Goal: Information Seeking & Learning: Find specific page/section

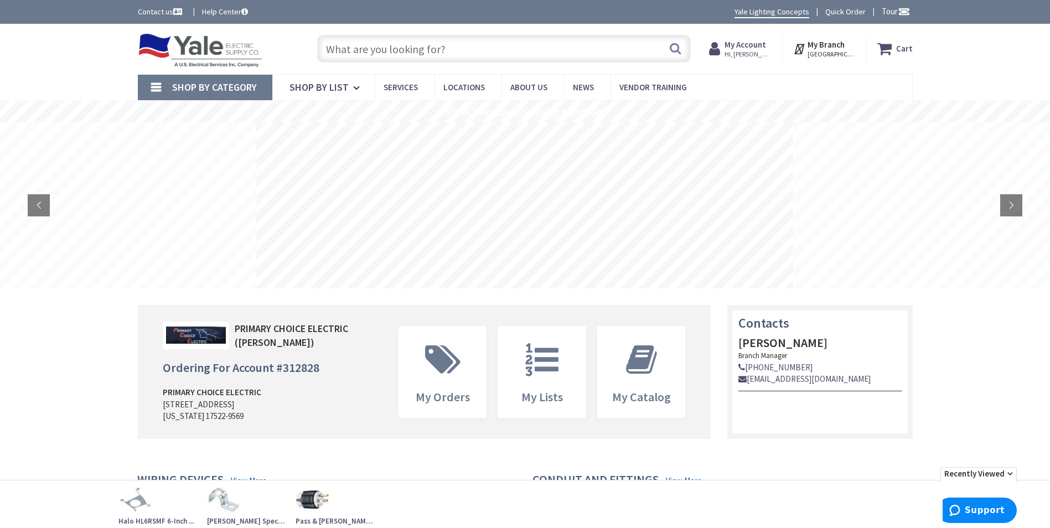
click at [724, 50] on icon at bounding box center [716, 49] width 15 height 20
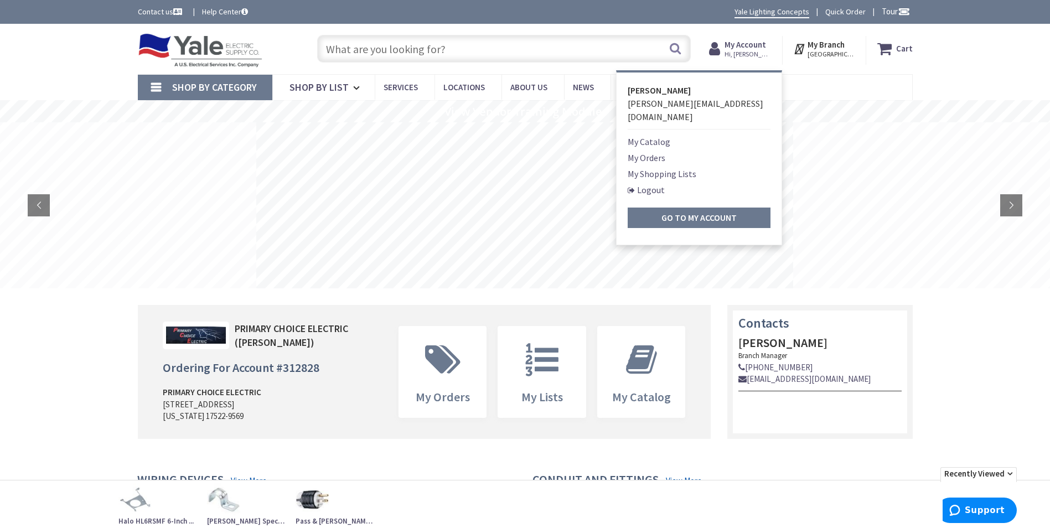
click at [663, 135] on link "My Catalog" at bounding box center [649, 141] width 43 height 13
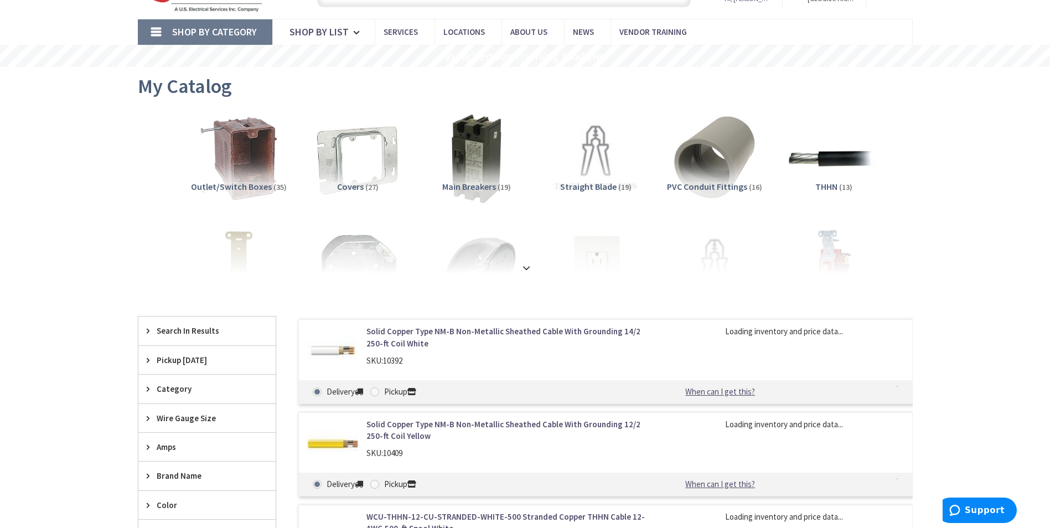
click at [530, 268] on strong at bounding box center [526, 268] width 13 height 12
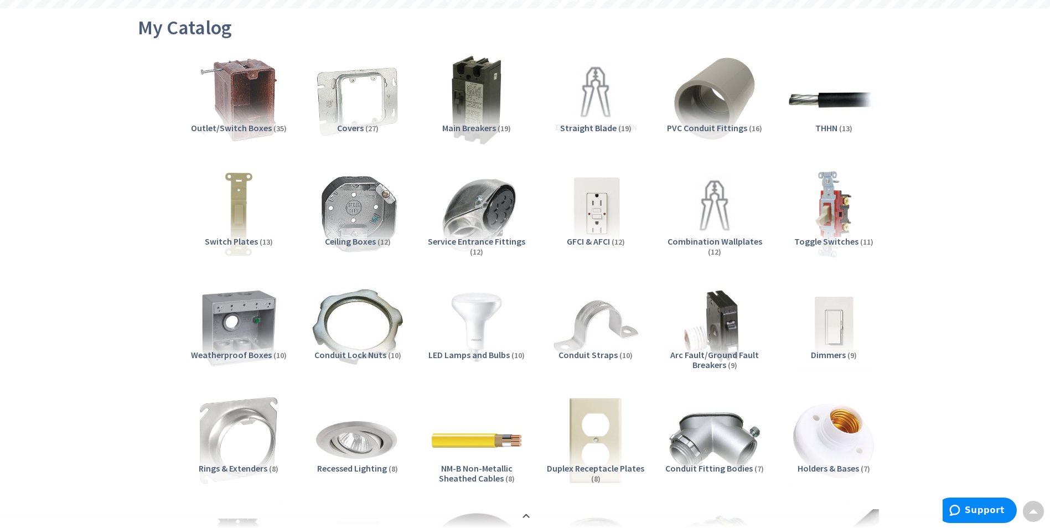
scroll to position [332, 0]
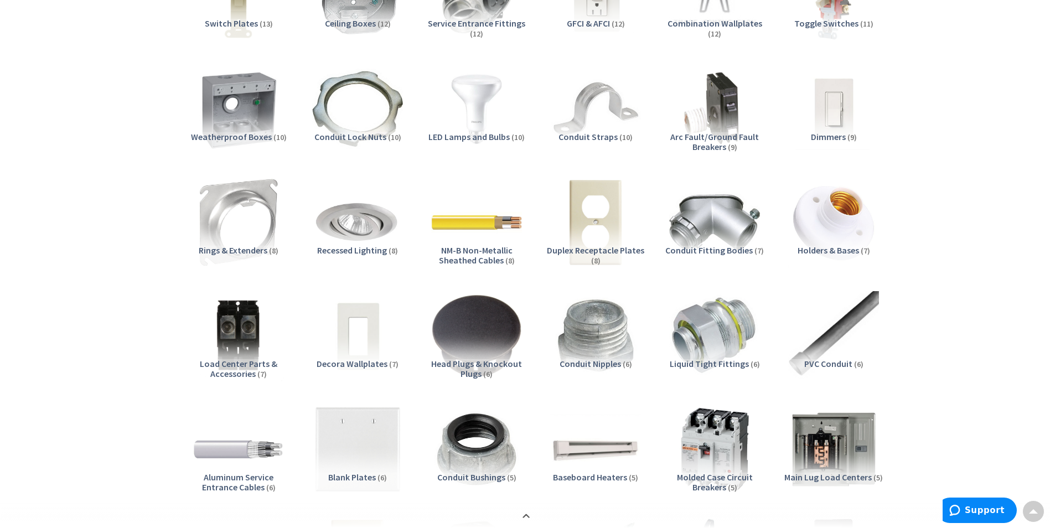
drag, startPoint x: 846, startPoint y: 437, endPoint x: 863, endPoint y: 430, distance: 17.9
click at [846, 436] on img at bounding box center [833, 449] width 91 height 91
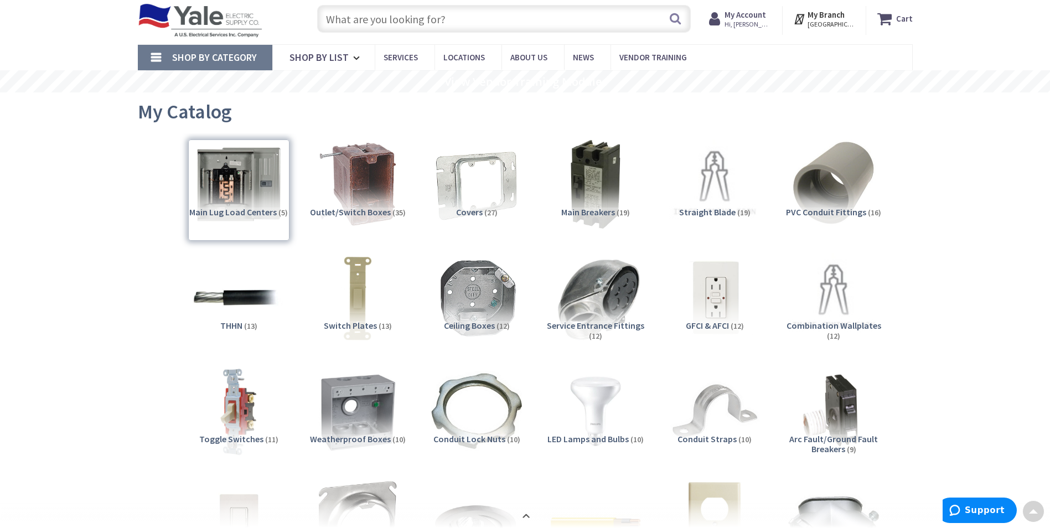
scroll to position [0, 0]
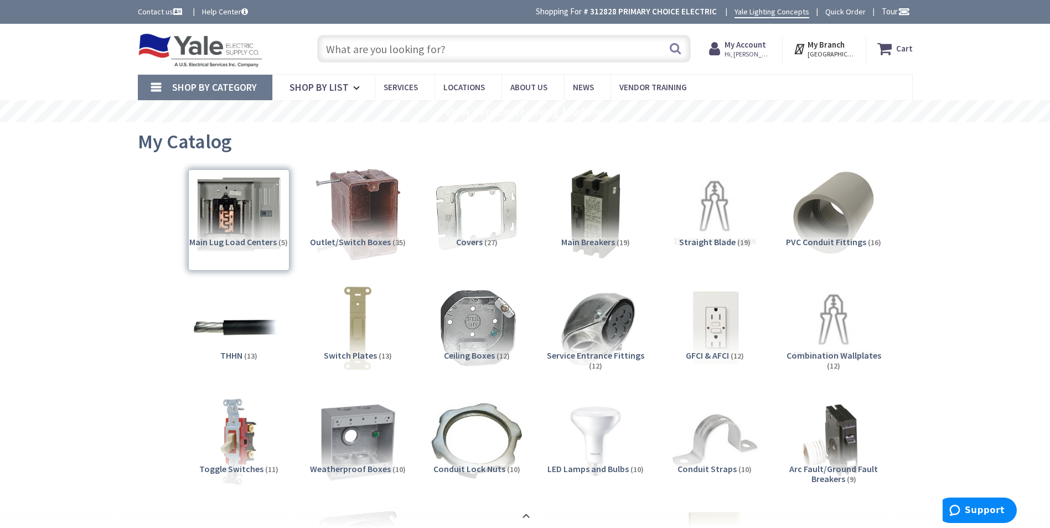
drag, startPoint x: 232, startPoint y: 216, endPoint x: 256, endPoint y: 224, distance: 24.9
click at [232, 216] on div "Main Lug Load Centers (5)" at bounding box center [238, 219] width 101 height 101
click at [307, 223] on img at bounding box center [357, 214] width 100 height 100
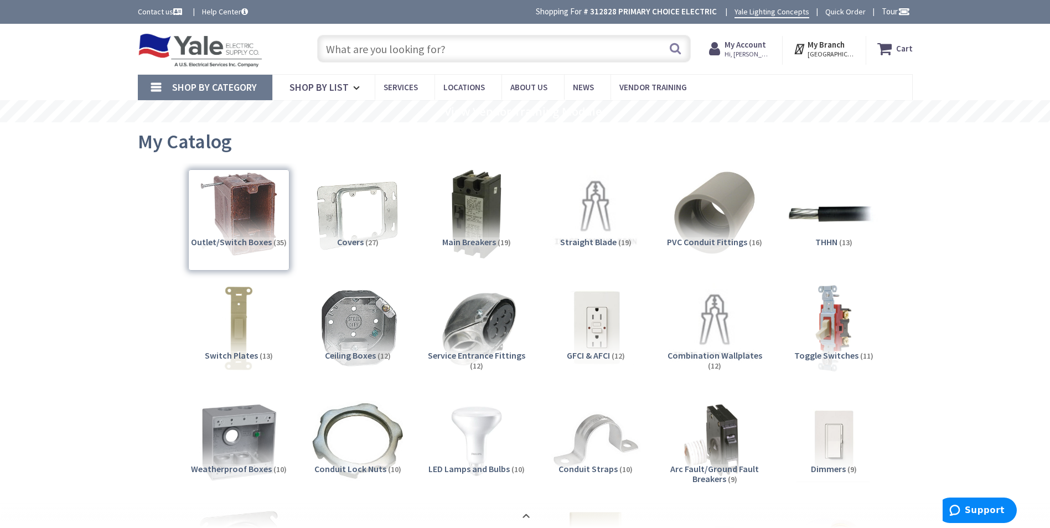
click at [244, 222] on div "Outlet/Switch Boxes (35)" at bounding box center [238, 219] width 101 height 101
click at [353, 226] on img at bounding box center [357, 214] width 100 height 100
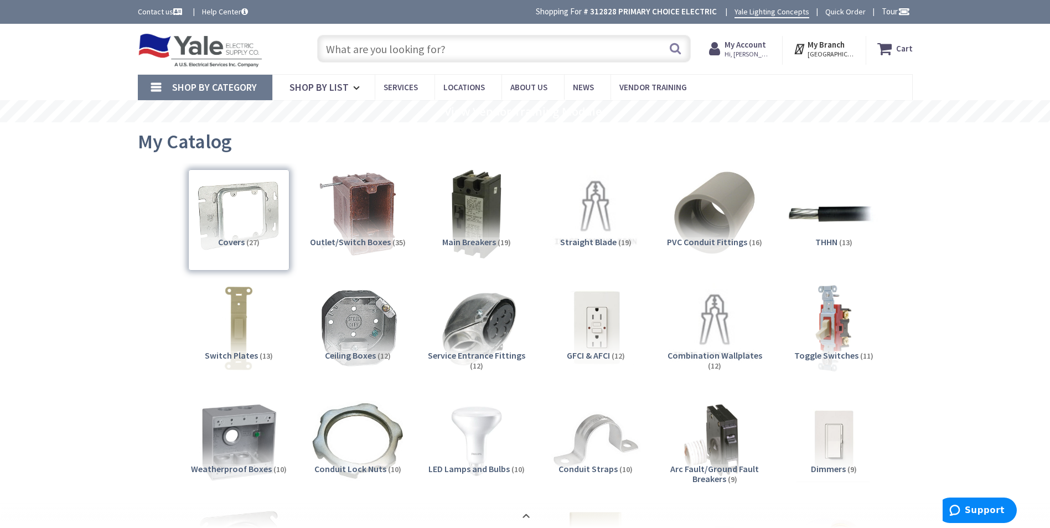
click at [372, 50] on input "text" at bounding box center [504, 49] width 374 height 28
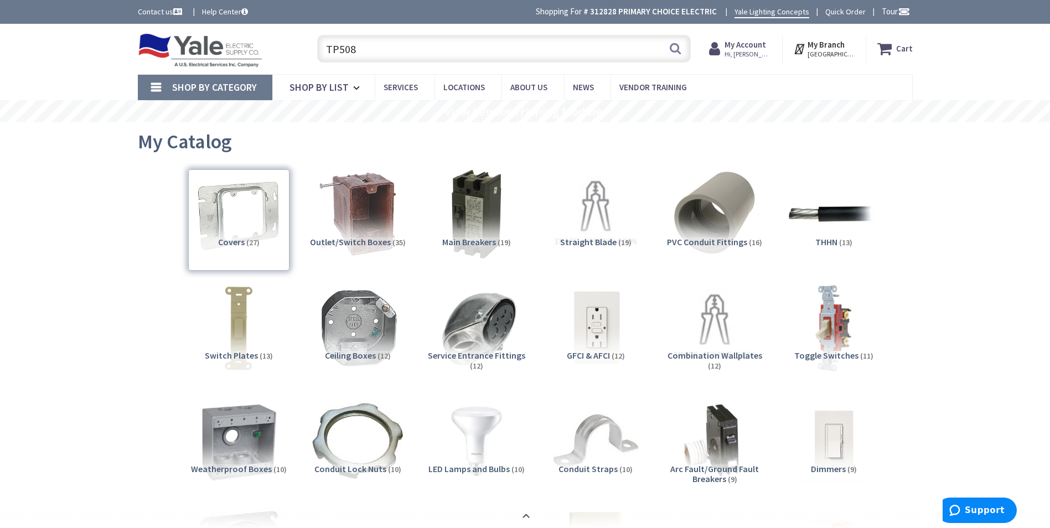
click at [260, 225] on div "Covers (27)" at bounding box center [238, 219] width 101 height 101
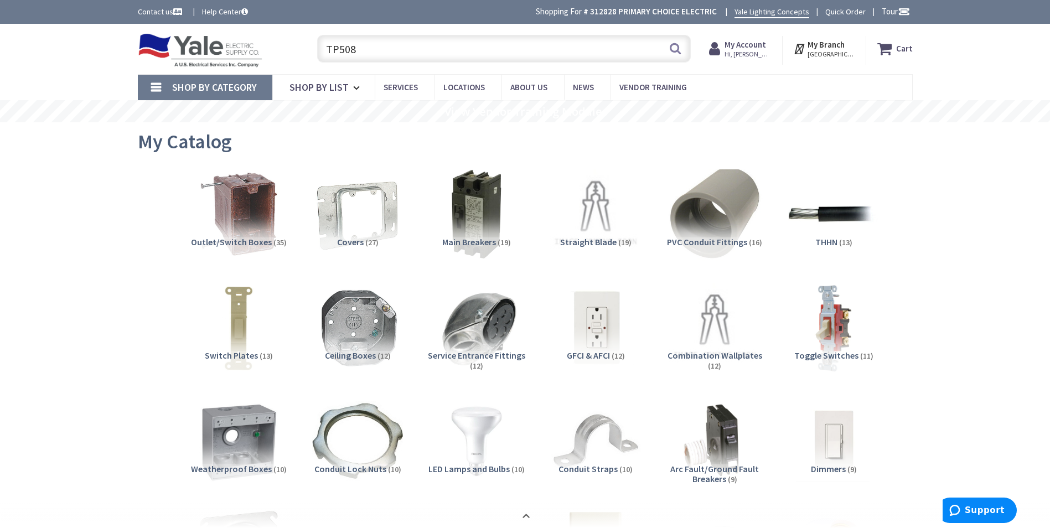
click at [706, 217] on img at bounding box center [714, 214] width 100 height 100
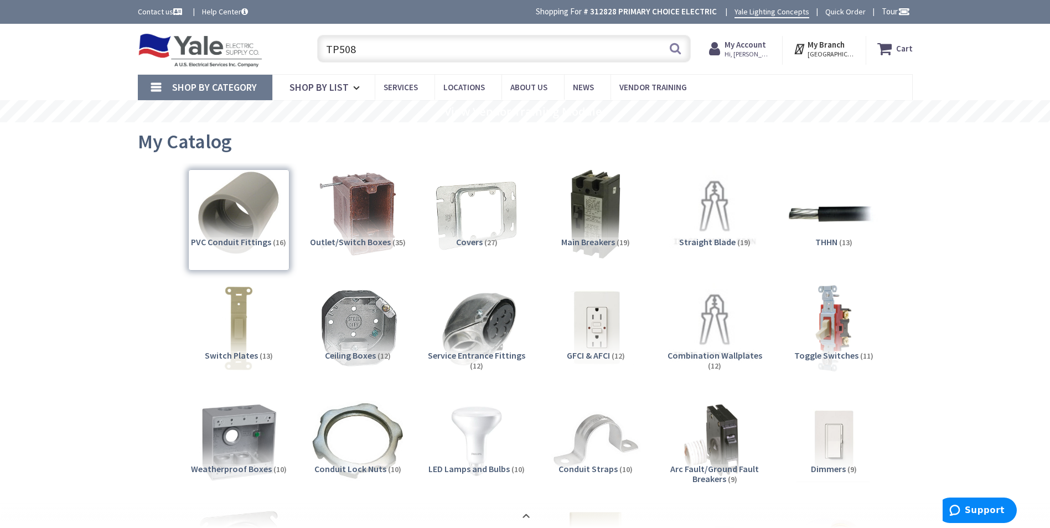
drag, startPoint x: 215, startPoint y: 219, endPoint x: 531, endPoint y: 307, distance: 328.0
click at [214, 219] on div "PVC Conduit Fittings (16)" at bounding box center [238, 219] width 101 height 101
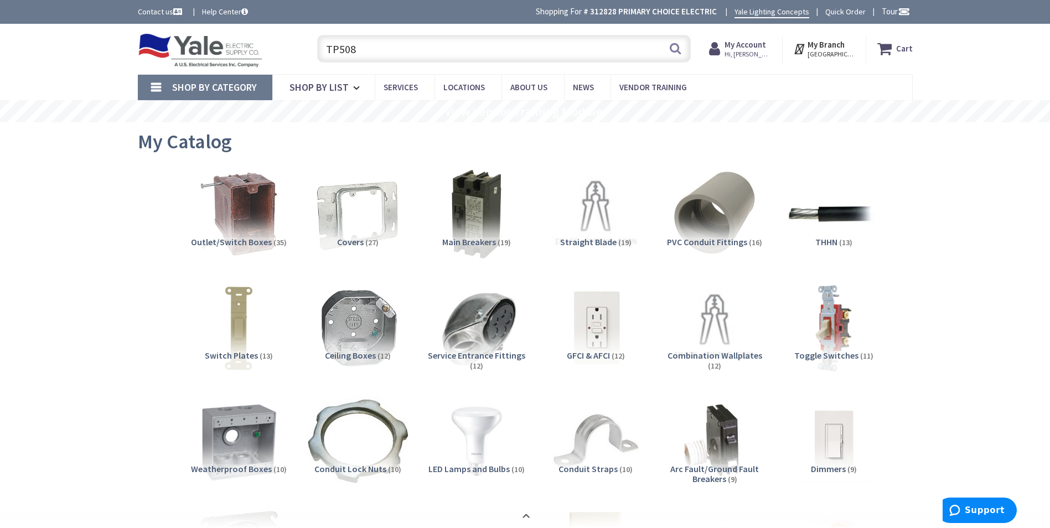
click at [333, 452] on img at bounding box center [357, 441] width 100 height 100
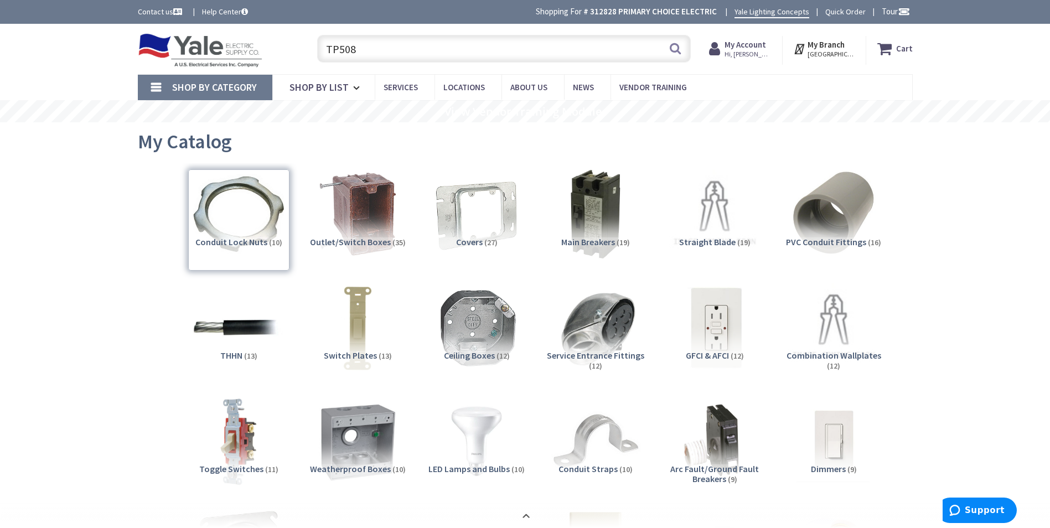
drag, startPoint x: 252, startPoint y: 221, endPoint x: 621, endPoint y: 295, distance: 377.0
click at [252, 220] on div "Conduit Lock Nuts (10)" at bounding box center [238, 219] width 101 height 101
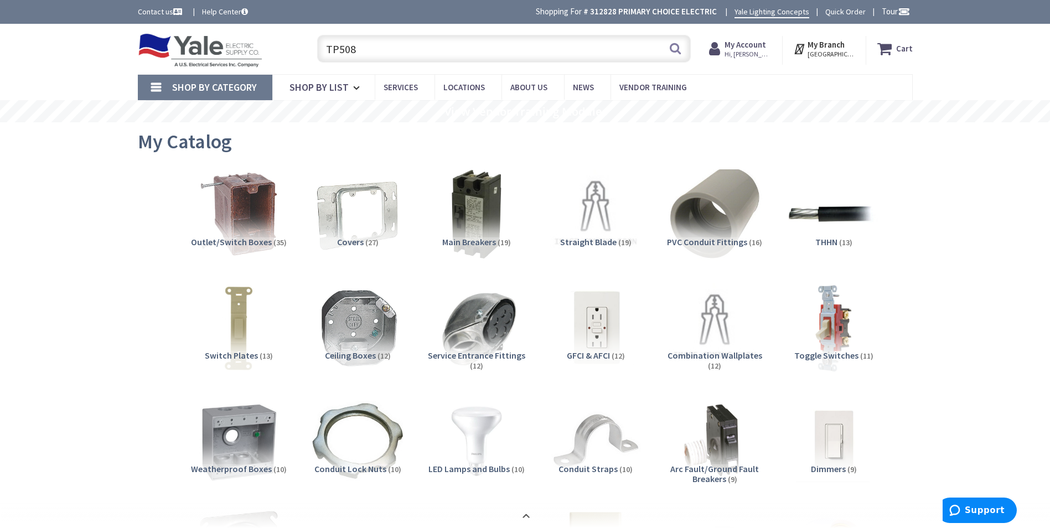
click at [711, 230] on img at bounding box center [714, 214] width 100 height 100
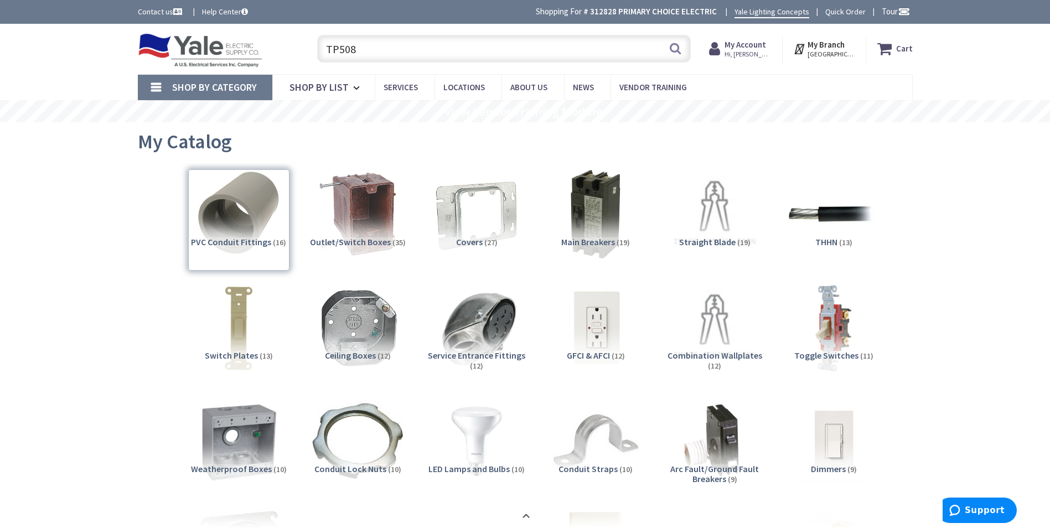
drag, startPoint x: 221, startPoint y: 215, endPoint x: 628, endPoint y: 248, distance: 408.1
click at [221, 214] on div "PVC Conduit Fittings (16)" at bounding box center [238, 219] width 101 height 101
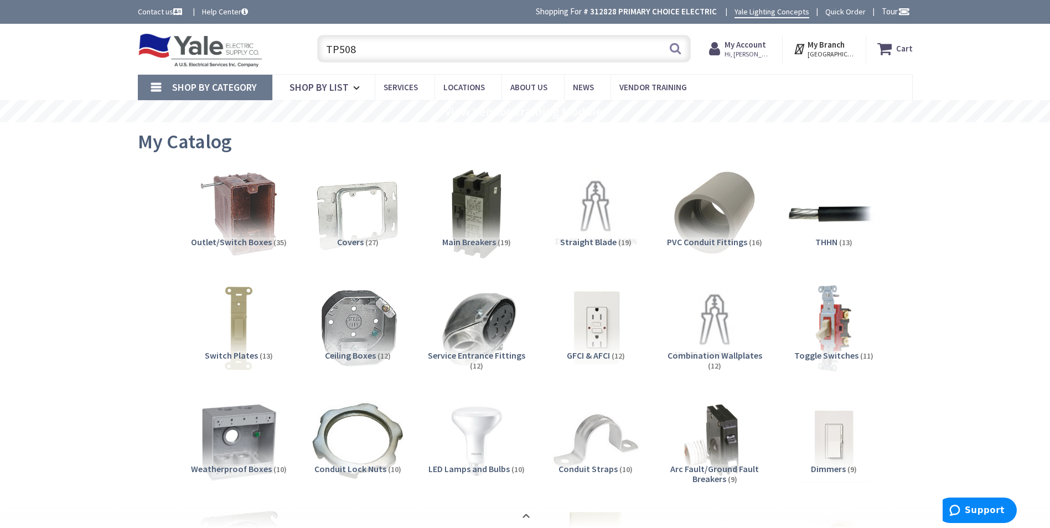
click at [355, 44] on input "TP508" at bounding box center [504, 49] width 374 height 28
drag, startPoint x: 365, startPoint y: 50, endPoint x: 320, endPoint y: 42, distance: 46.0
click at [320, 42] on input "TP508" at bounding box center [504, 49] width 374 height 28
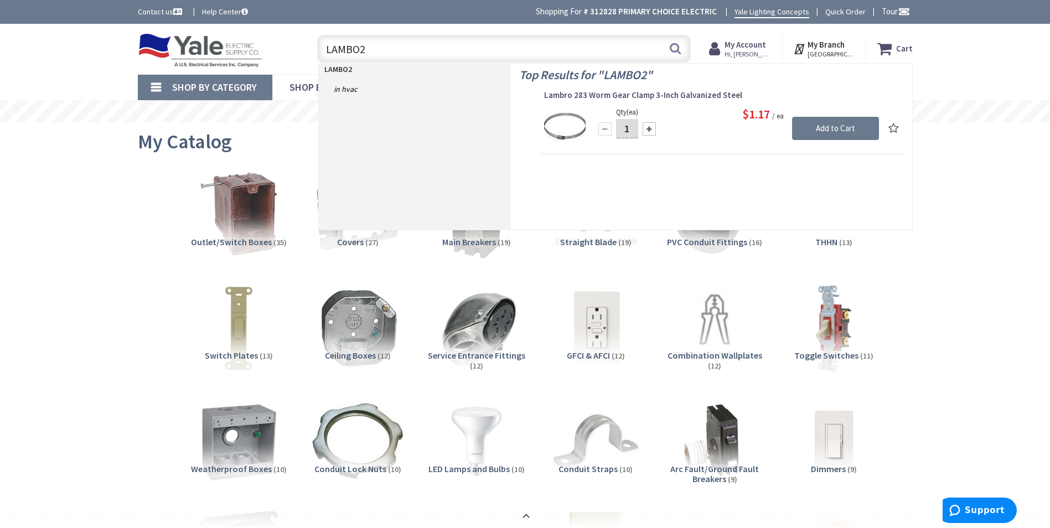
type input "LAMBO"
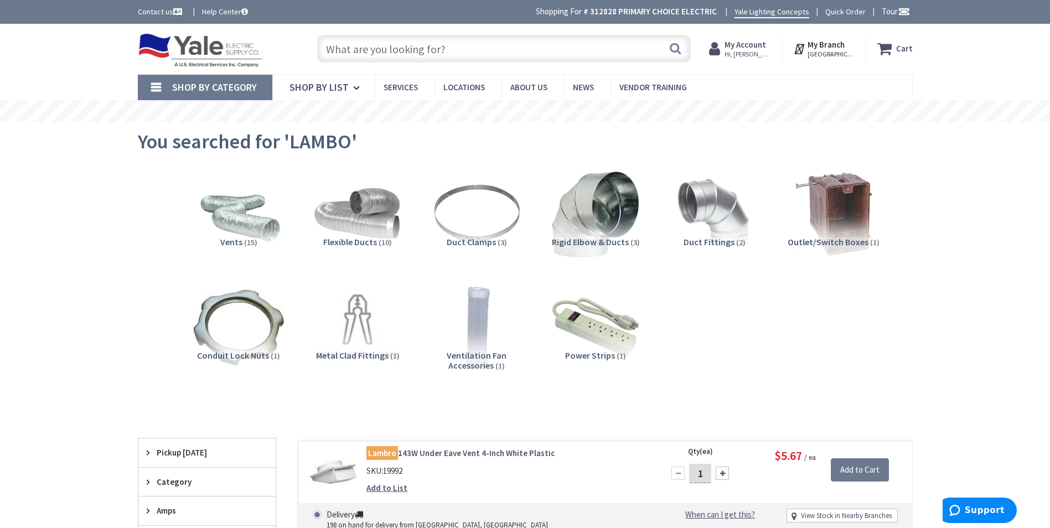
click at [740, 50] on span "Hi, [PERSON_NAME]" at bounding box center [747, 54] width 47 height 9
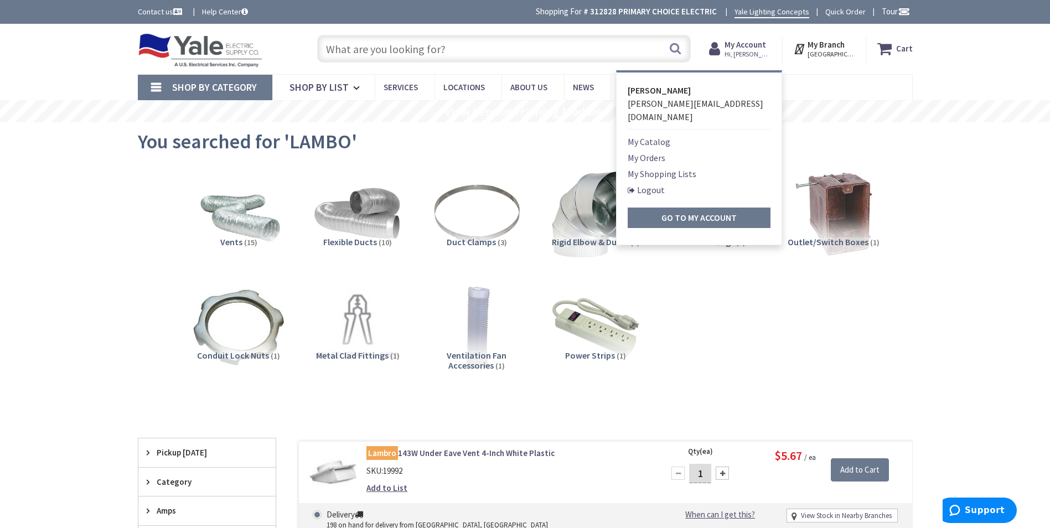
click at [661, 135] on link "My Catalog" at bounding box center [649, 141] width 43 height 13
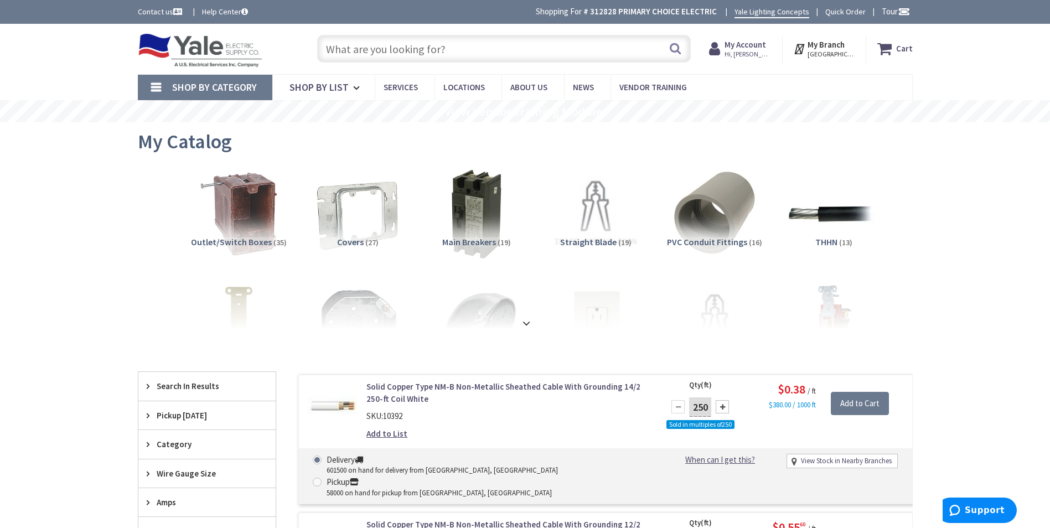
click at [531, 321] on strong at bounding box center [526, 323] width 13 height 12
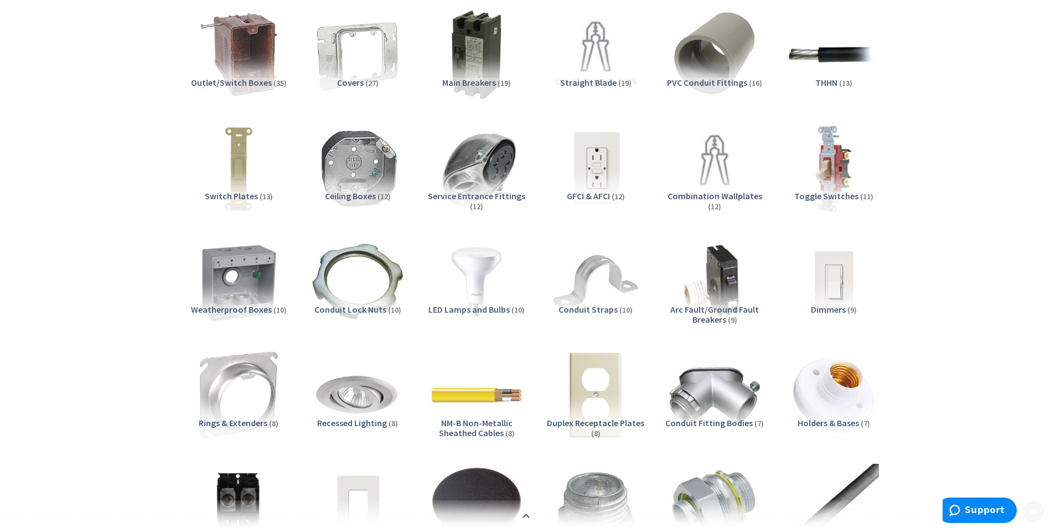
scroll to position [166, 0]
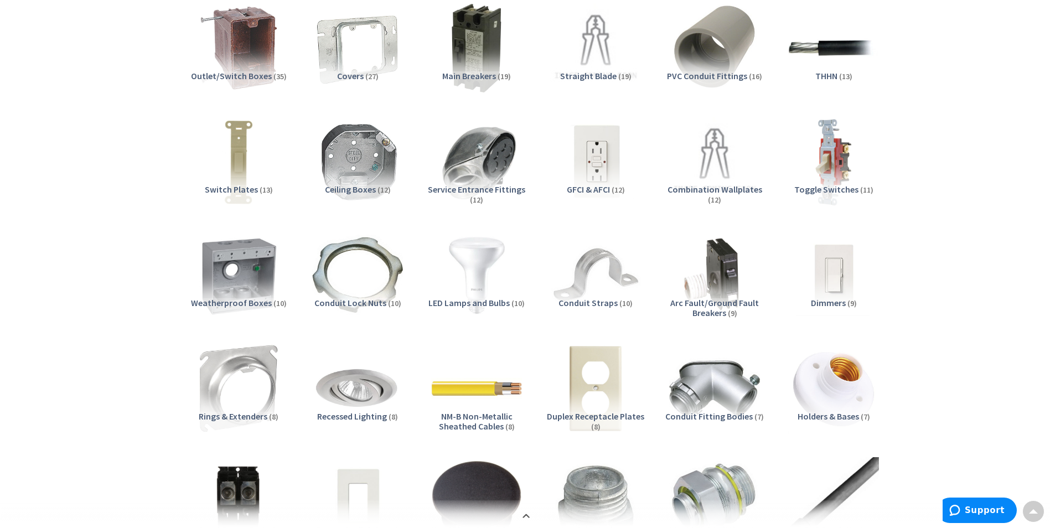
click at [489, 284] on img at bounding box center [476, 275] width 100 height 100
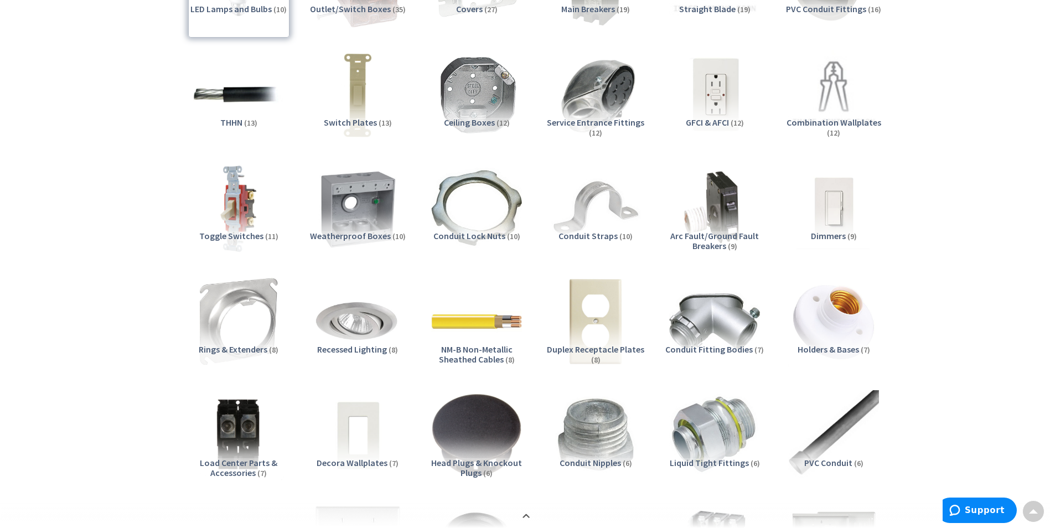
scroll to position [0, 0]
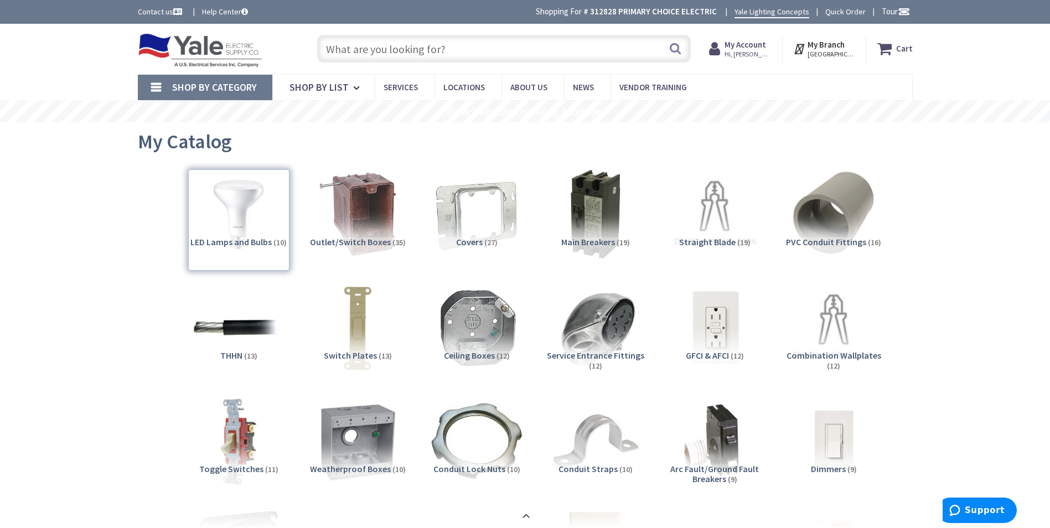
click at [152, 86] on link "Shop By Category" at bounding box center [205, 87] width 134 height 25
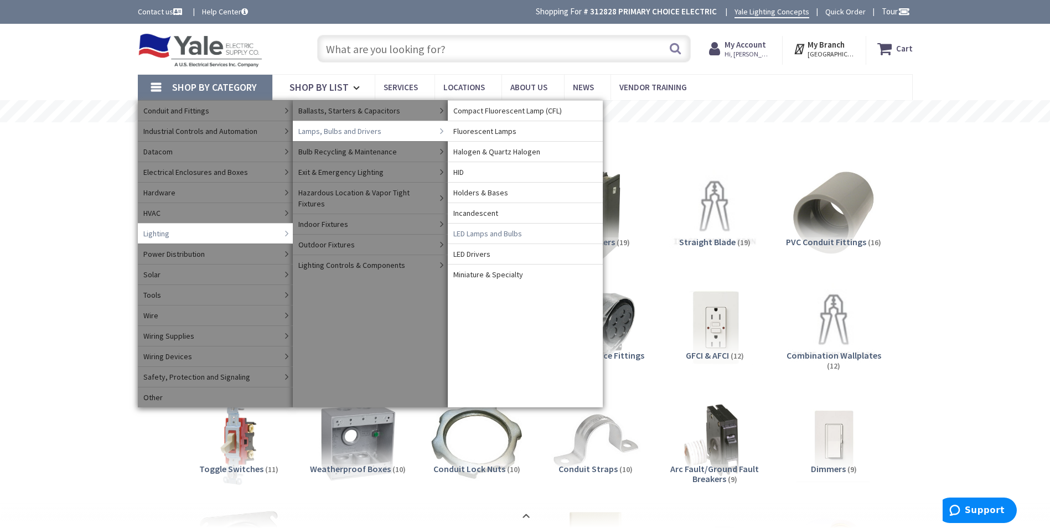
click at [498, 236] on span "LED Lamps and Bulbs" at bounding box center [487, 233] width 69 height 11
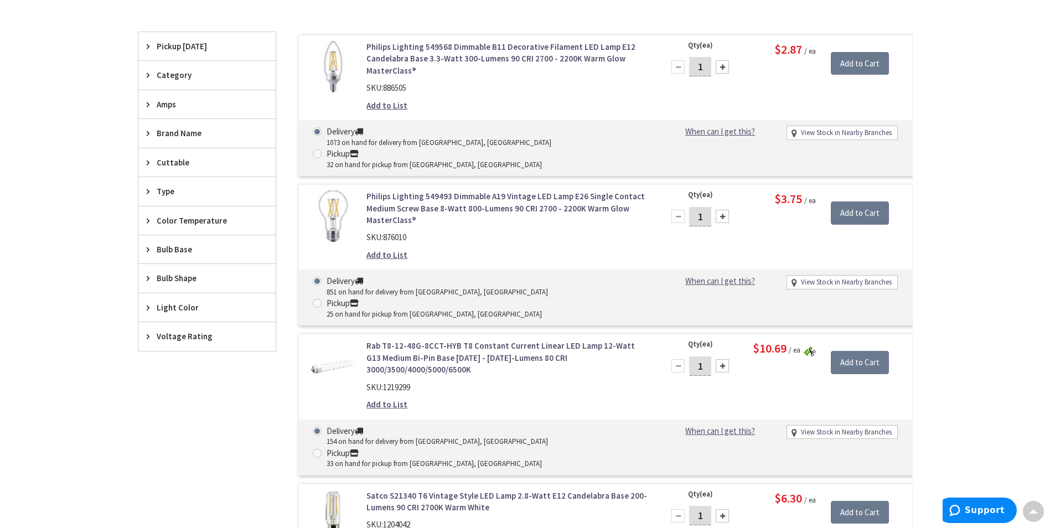
click at [195, 129] on span "Brand Name" at bounding box center [202, 133] width 90 height 12
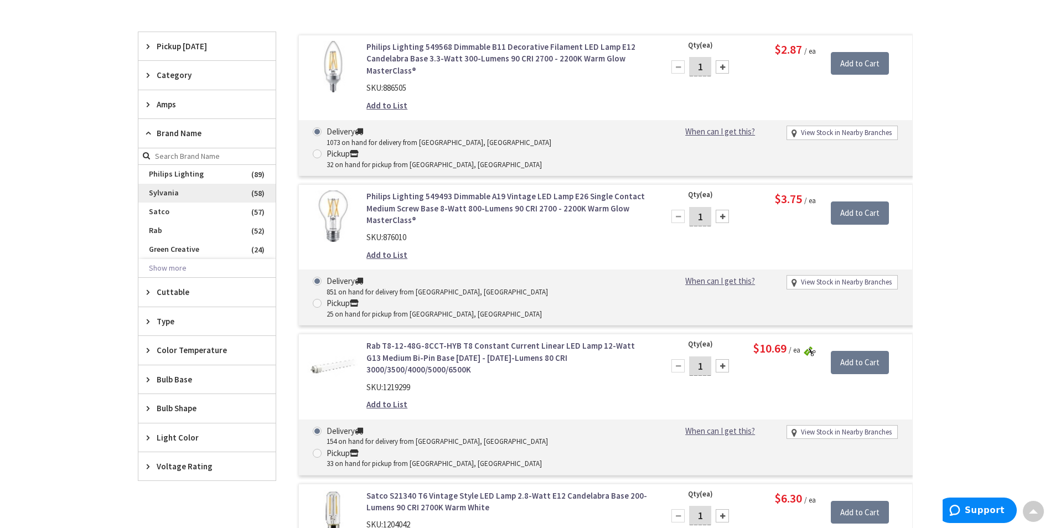
click at [185, 186] on span "Sylvania" at bounding box center [206, 193] width 137 height 19
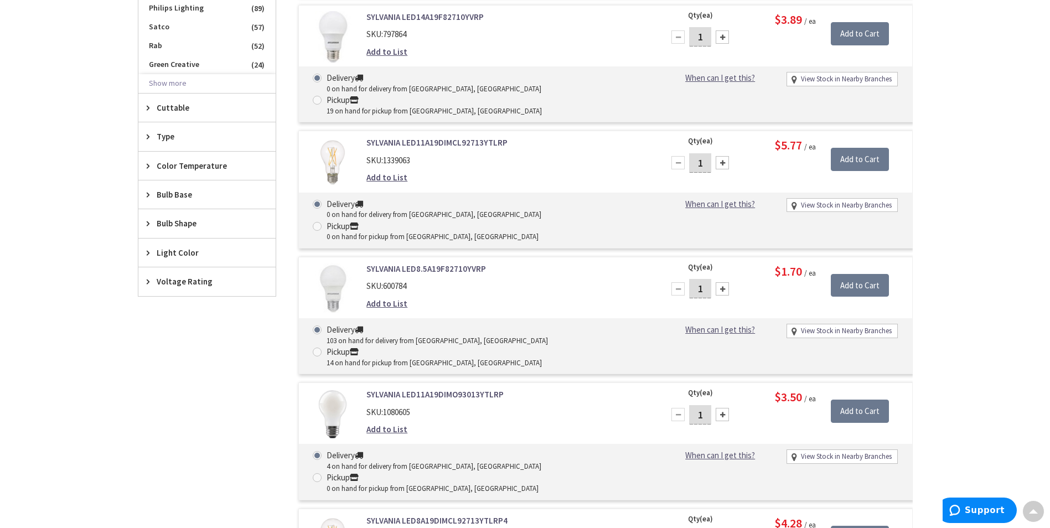
scroll to position [498, 0]
click at [432, 388] on link "SYLVANIA LED11A19DIMO93013YTLRP" at bounding box center [507, 394] width 282 height 12
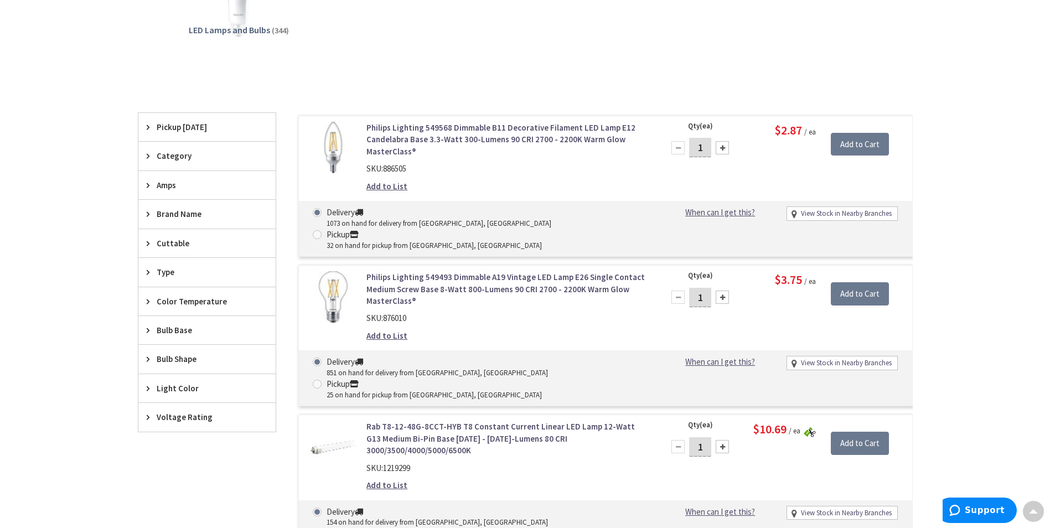
scroll to position [332, 0]
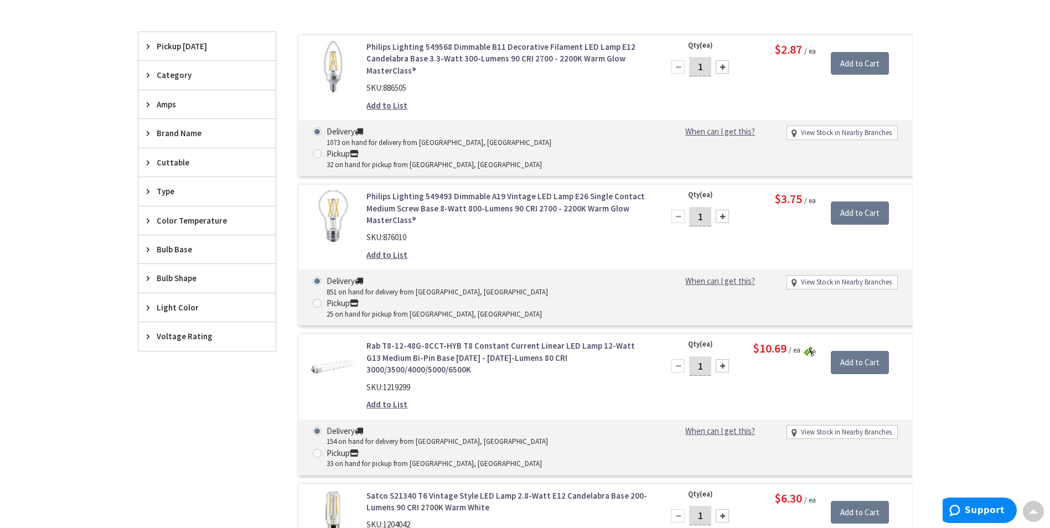
click at [185, 130] on span "Brand Name" at bounding box center [202, 133] width 90 height 12
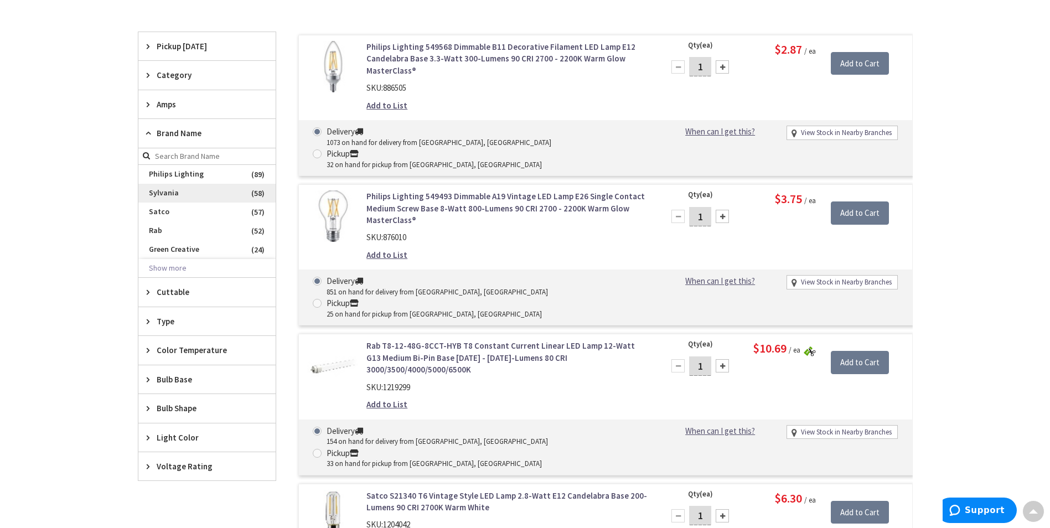
click at [195, 195] on span "Sylvania" at bounding box center [206, 193] width 137 height 19
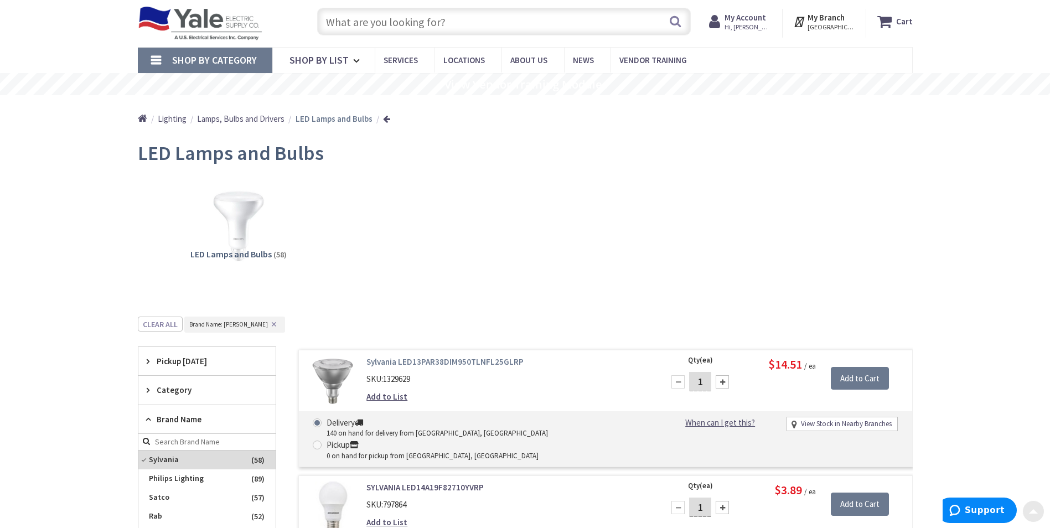
scroll to position [0, 0]
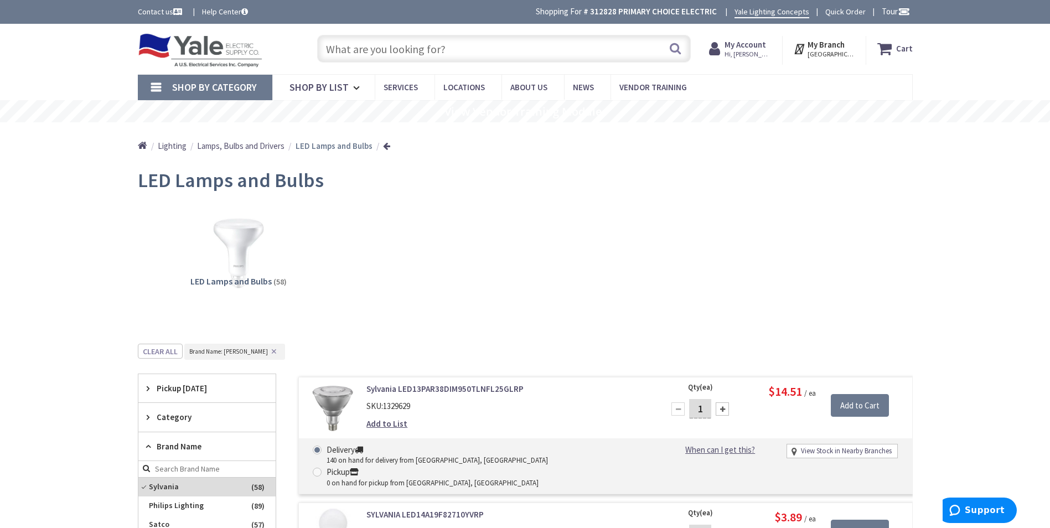
click at [736, 46] on strong "My Account" at bounding box center [745, 44] width 42 height 11
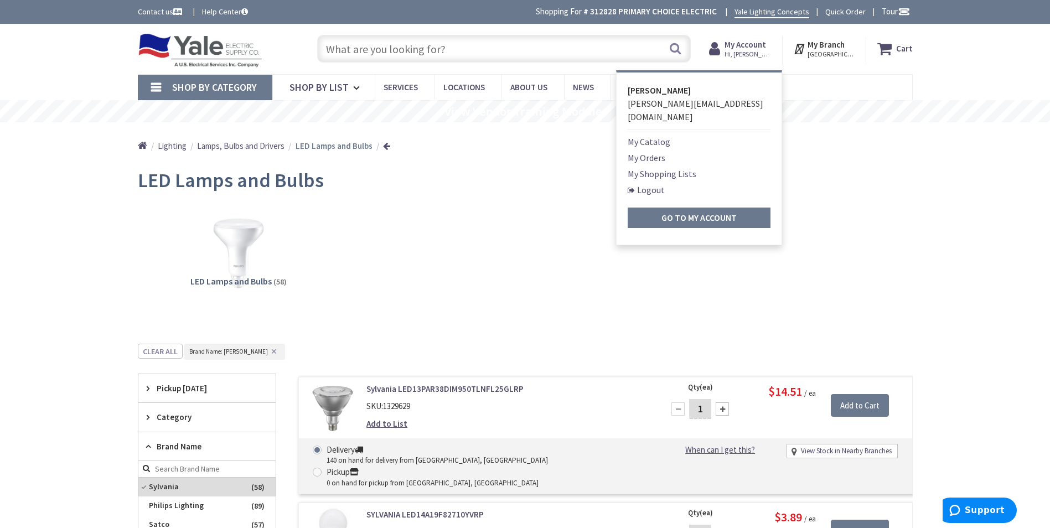
click at [658, 135] on link "My Catalog" at bounding box center [649, 141] width 43 height 13
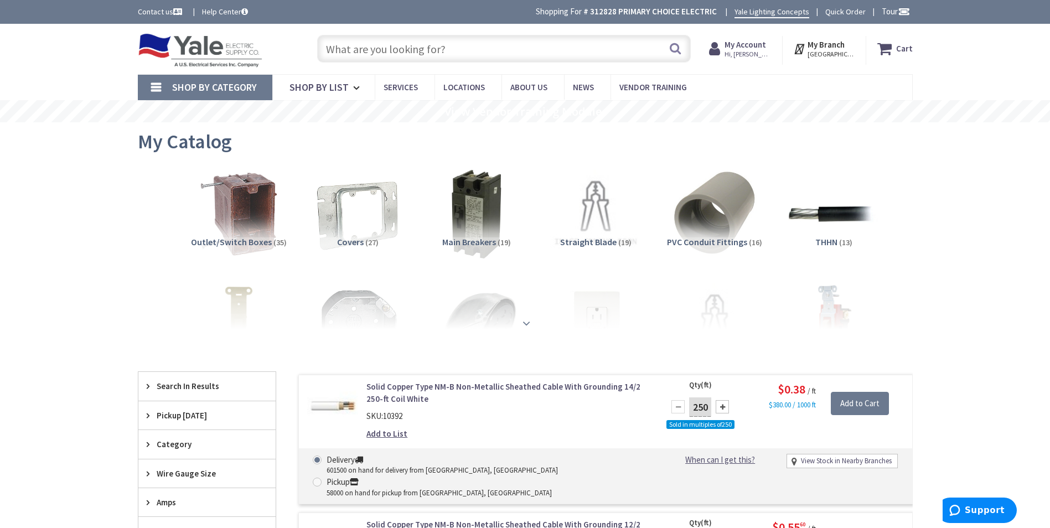
click at [521, 322] on strong at bounding box center [526, 323] width 13 height 12
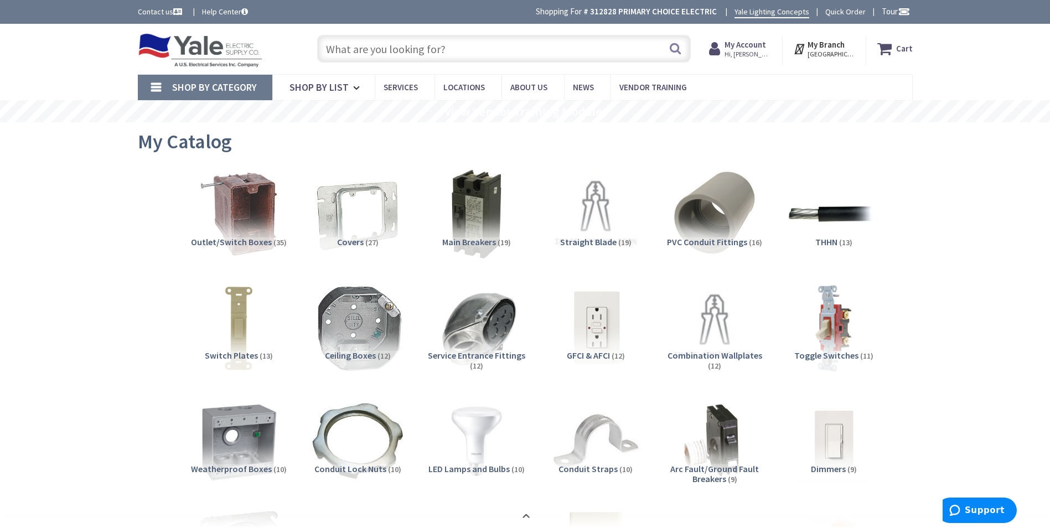
click at [347, 338] on img at bounding box center [357, 327] width 100 height 100
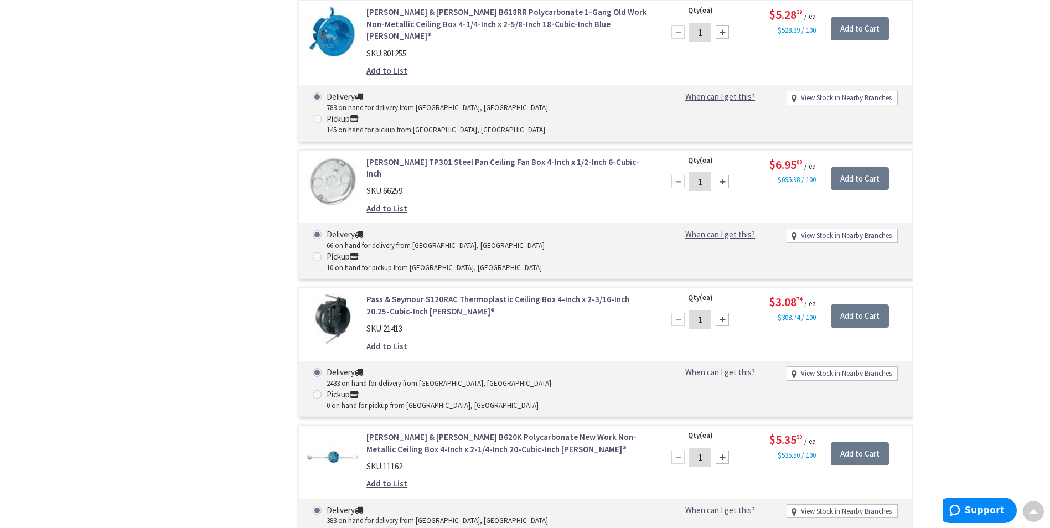
scroll to position [2617, 0]
